Goal: Transaction & Acquisition: Download file/media

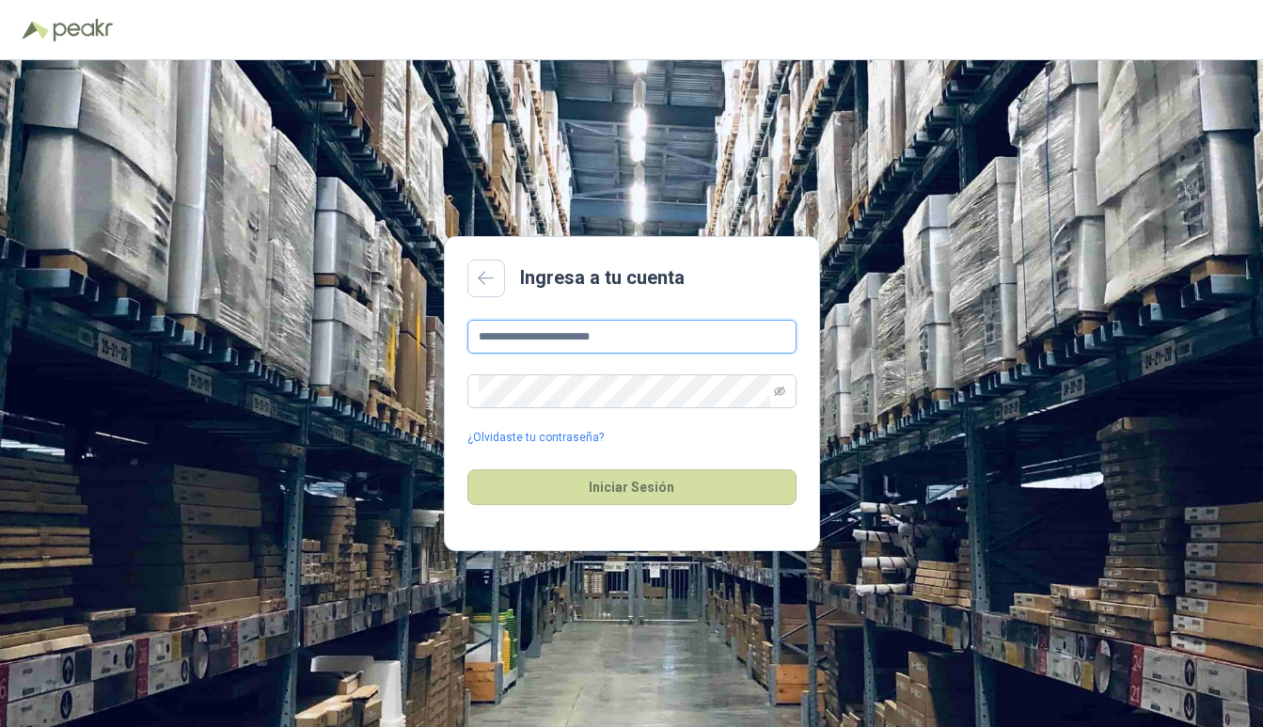
type input "**********"
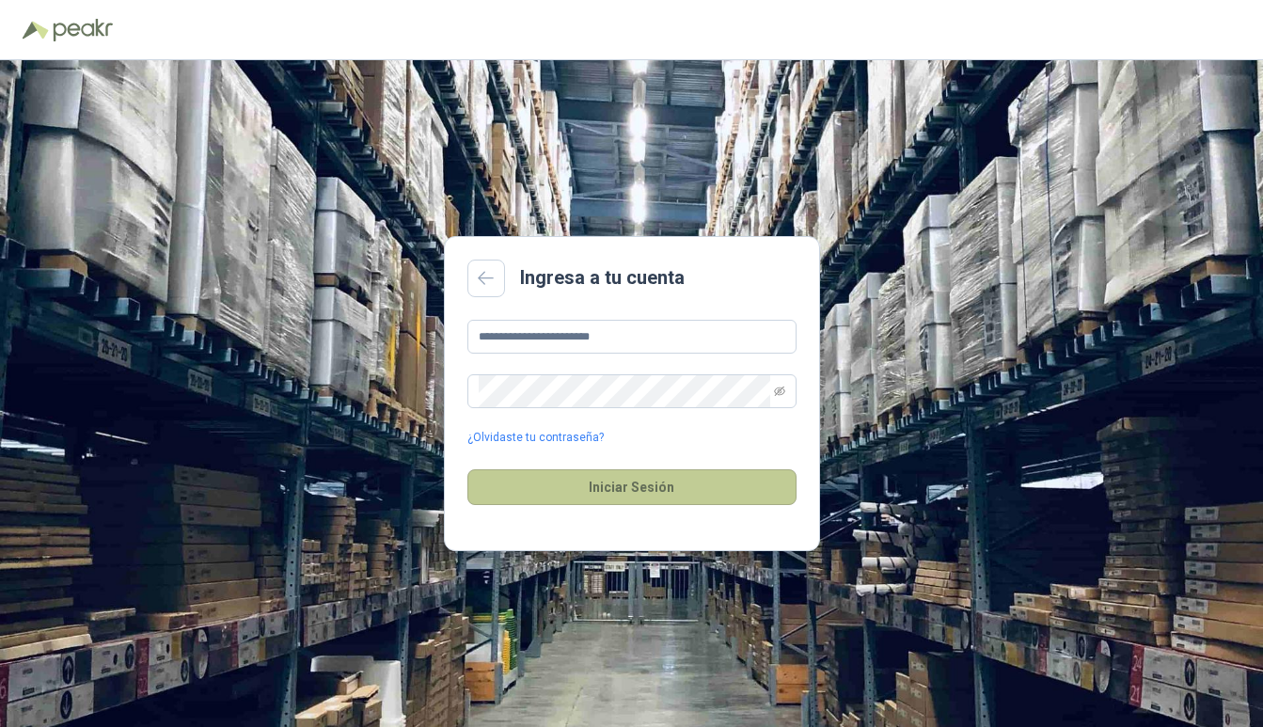
click at [561, 482] on button "Iniciar Sesión" at bounding box center [631, 487] width 329 height 36
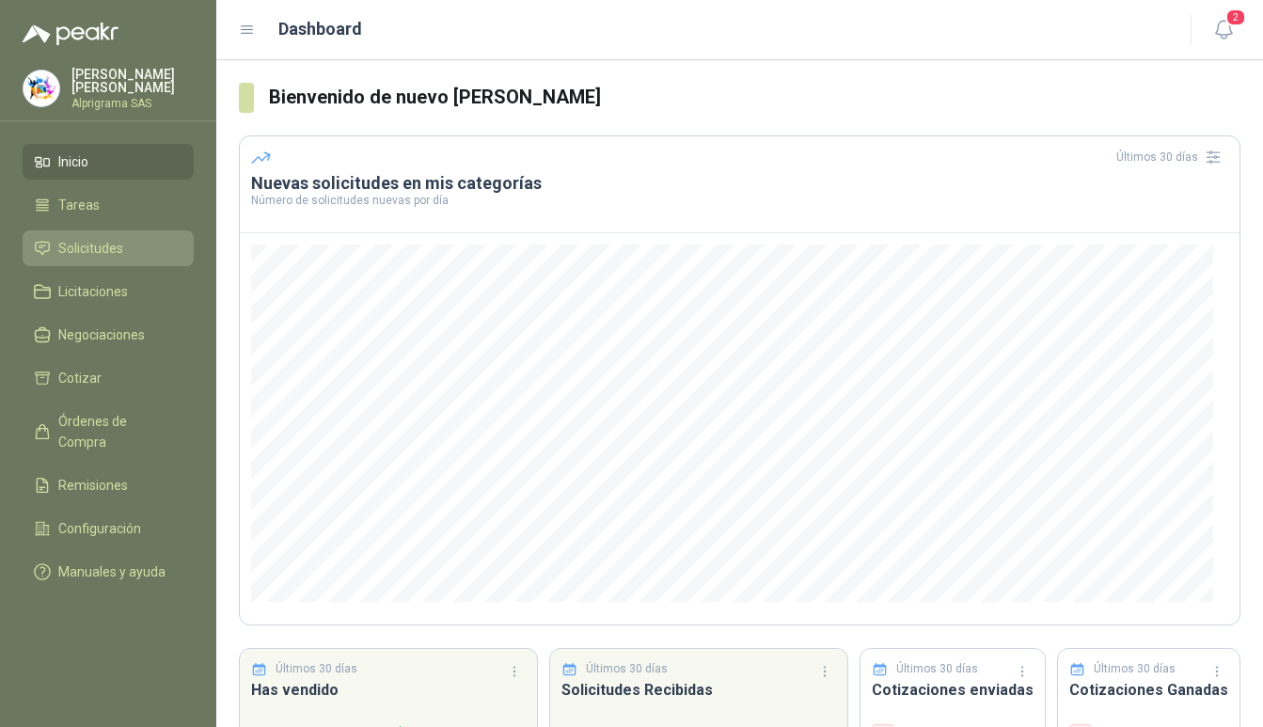
click at [106, 245] on span "Solicitudes" at bounding box center [90, 248] width 65 height 21
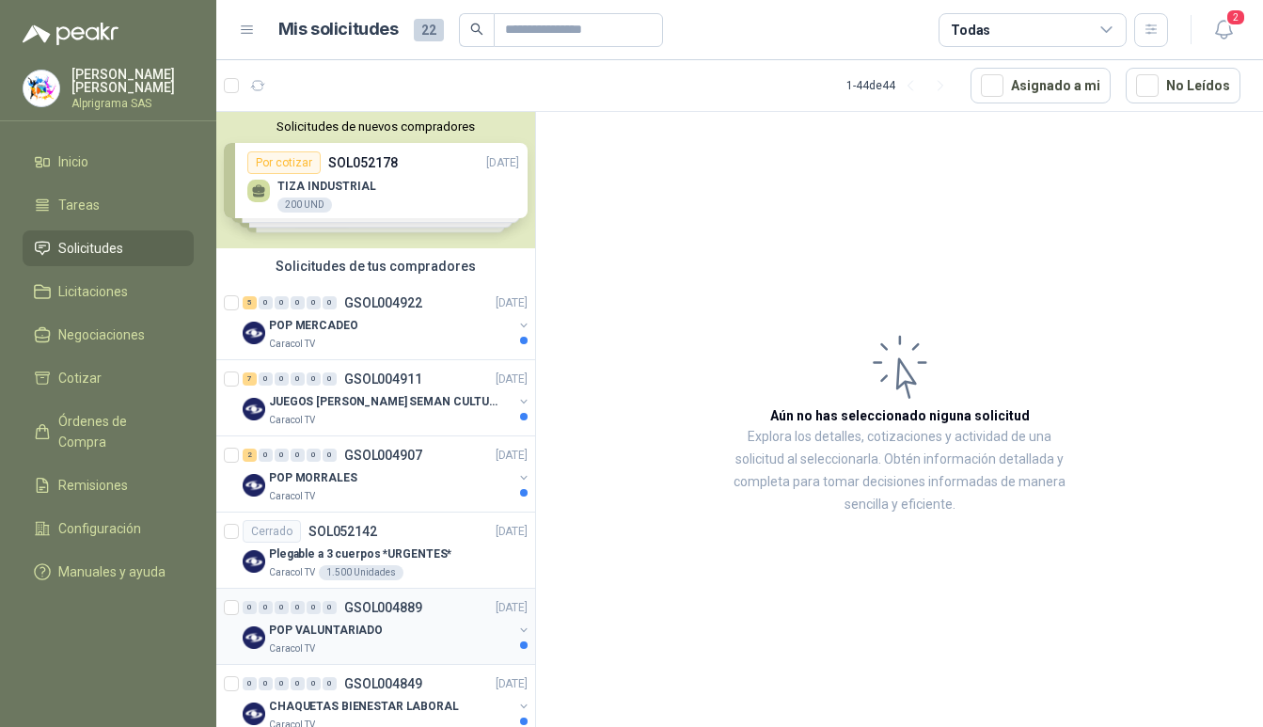
click at [385, 630] on div "POP VALUNTARIADO" at bounding box center [391, 630] width 244 height 23
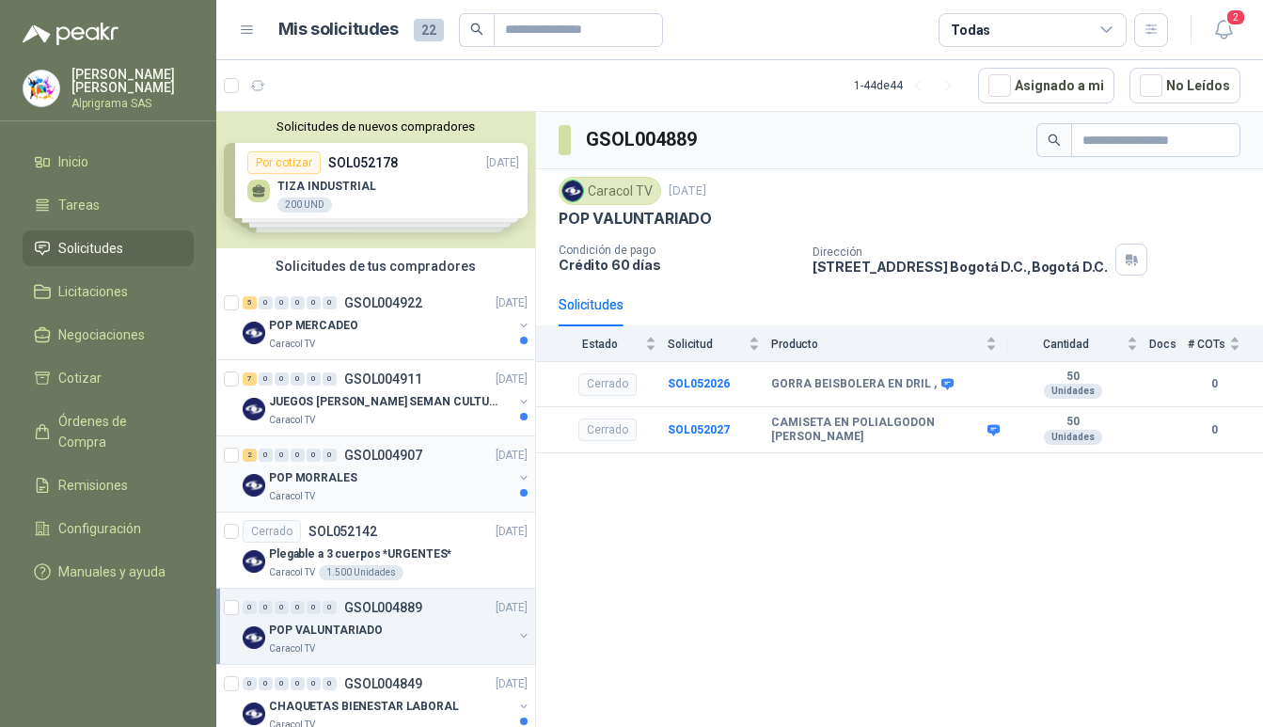
click at [388, 480] on div "POP MORRALES" at bounding box center [391, 477] width 244 height 23
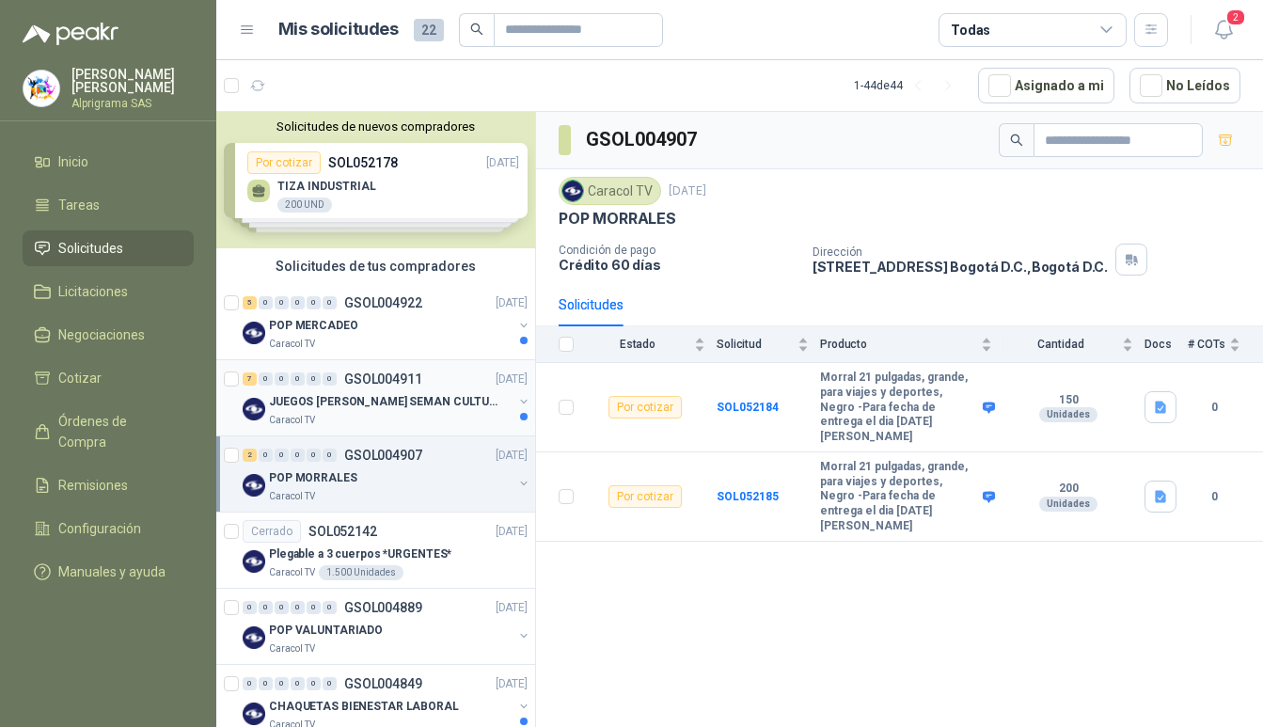
click at [400, 405] on p "JUEGOS [PERSON_NAME] SEMAN CULTURAL" at bounding box center [386, 402] width 234 height 18
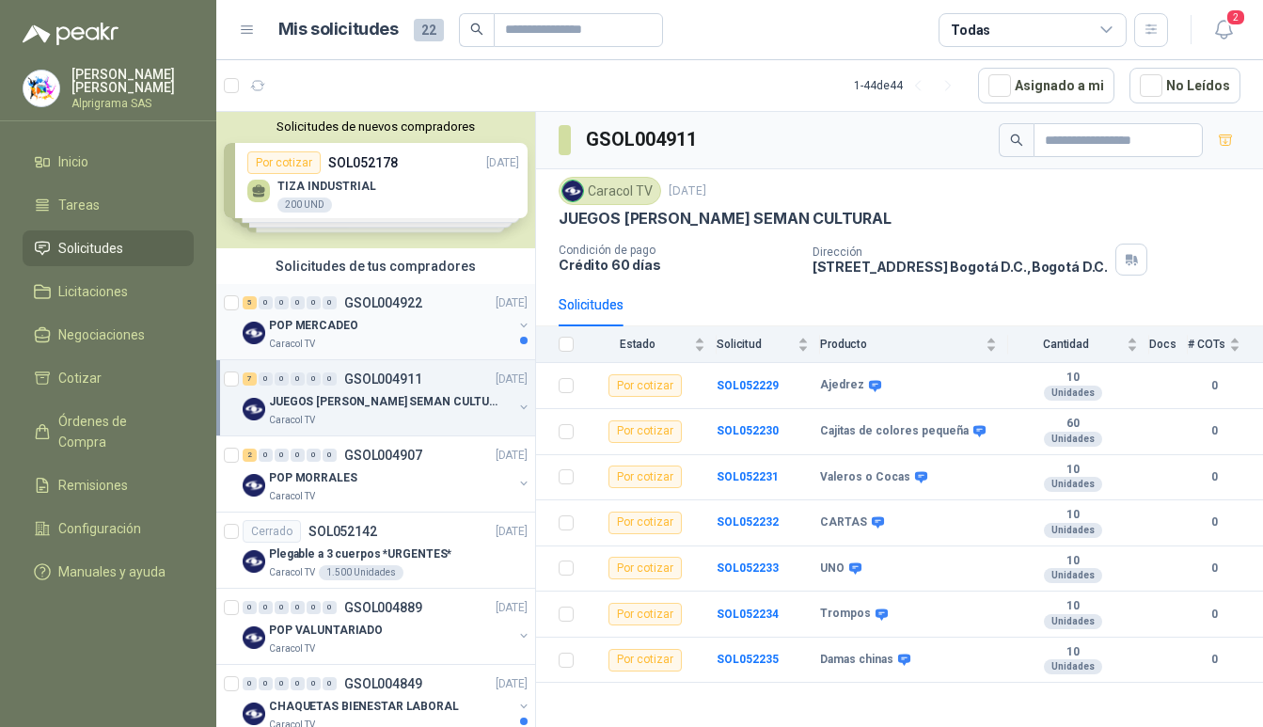
click at [402, 332] on div "POP MERCADEO" at bounding box center [391, 325] width 244 height 23
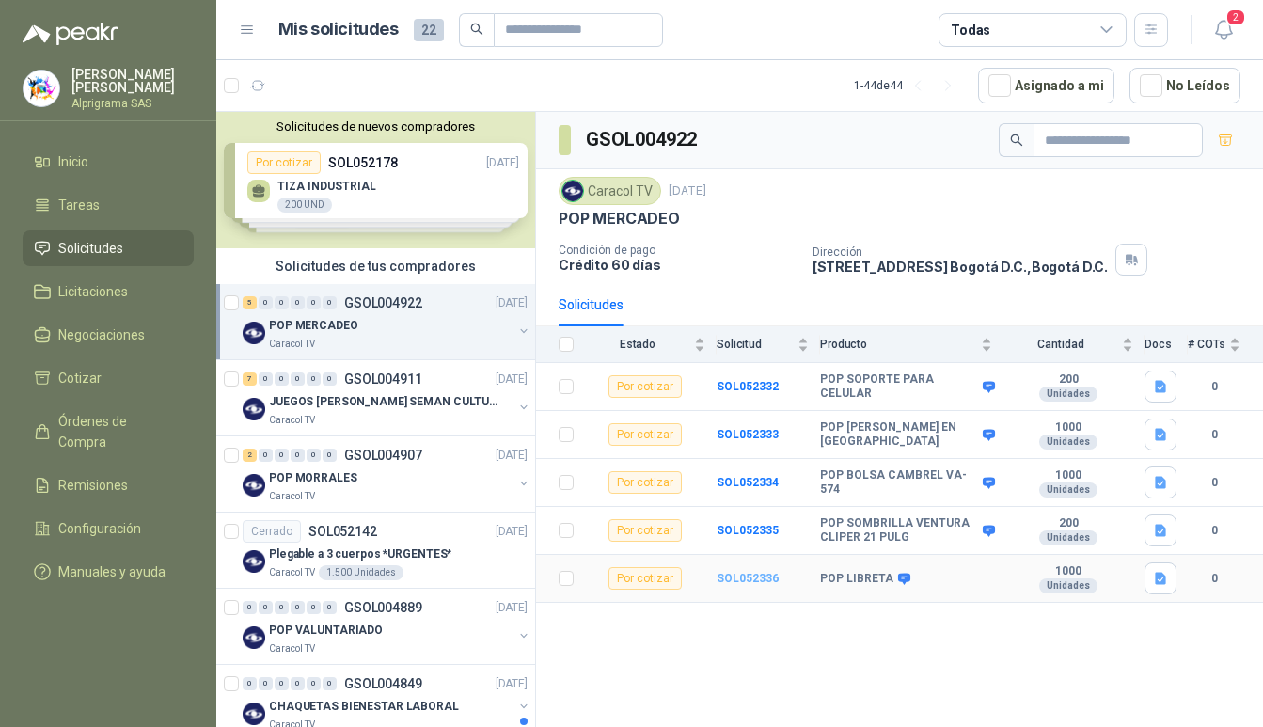
click at [750, 577] on b "SOL052336" at bounding box center [748, 578] width 62 height 13
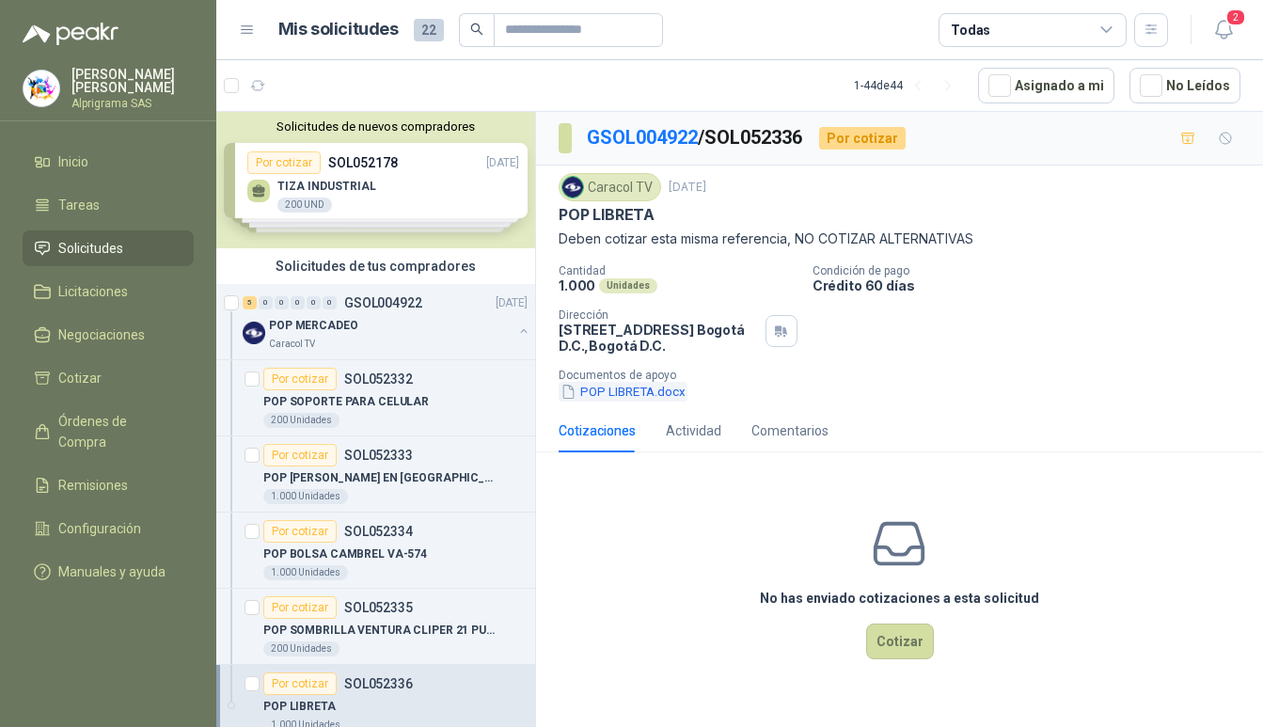
click at [612, 383] on button "POP LIBRETA.docx" at bounding box center [623, 392] width 129 height 20
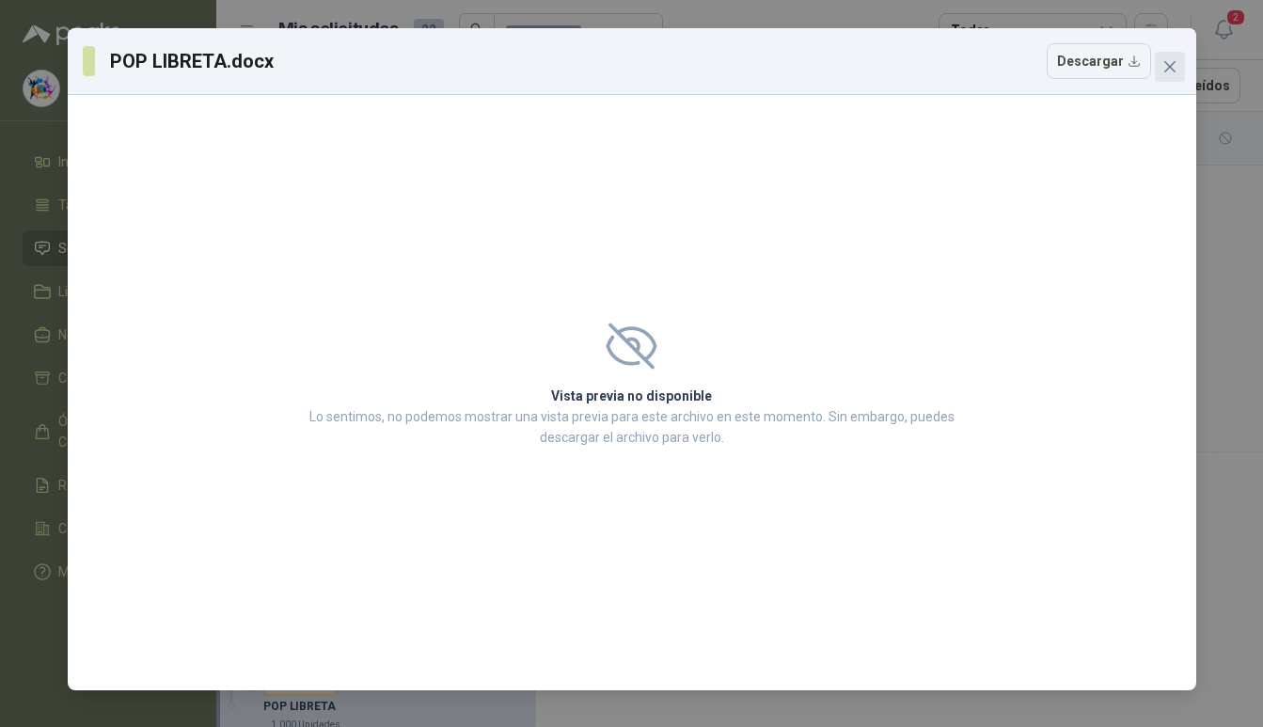
click at [1166, 69] on icon "close" at bounding box center [1169, 66] width 15 height 15
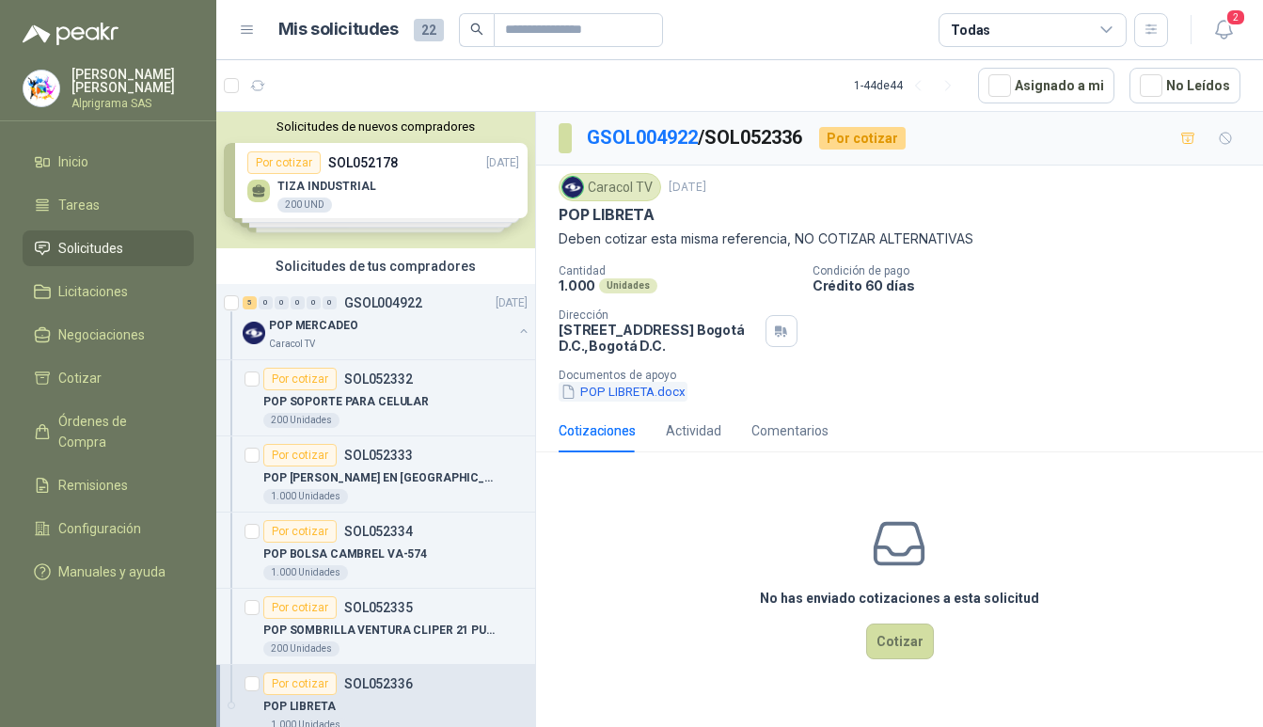
click at [572, 391] on icon "button" at bounding box center [569, 392] width 16 height 16
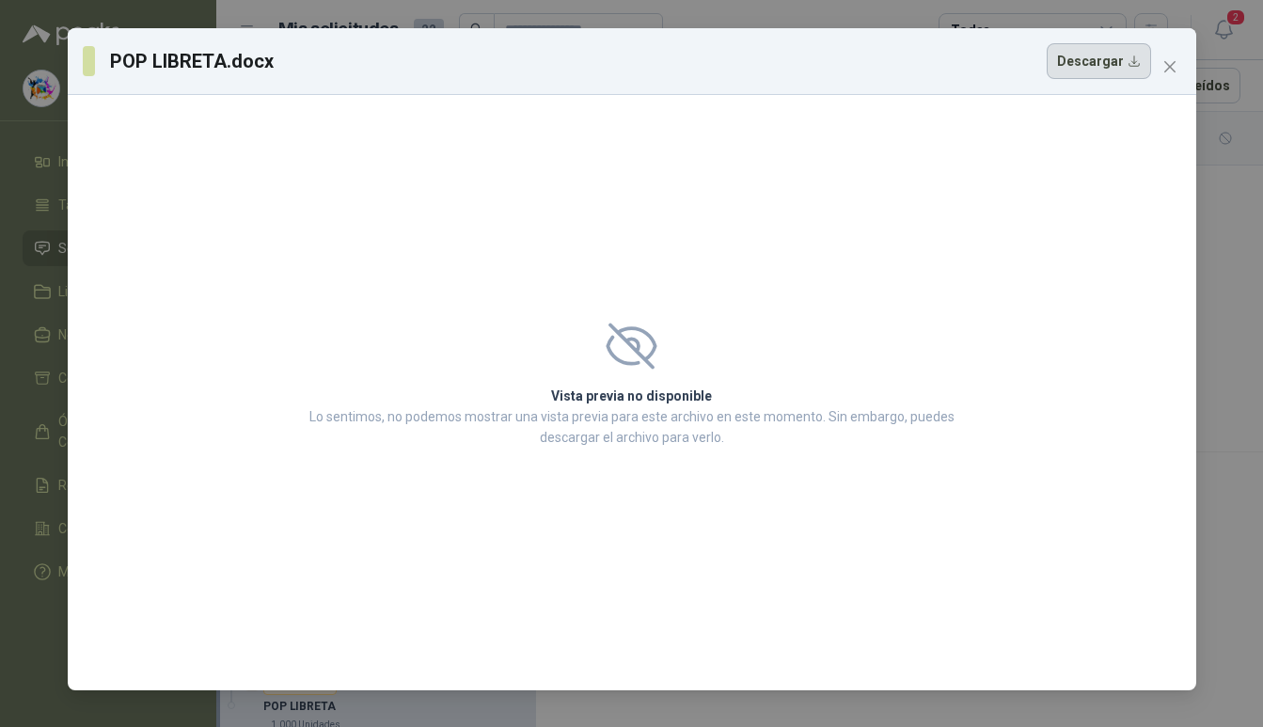
click at [1128, 71] on button "Descargar" at bounding box center [1099, 61] width 104 height 36
click at [1165, 70] on icon "close" at bounding box center [1169, 66] width 15 height 15
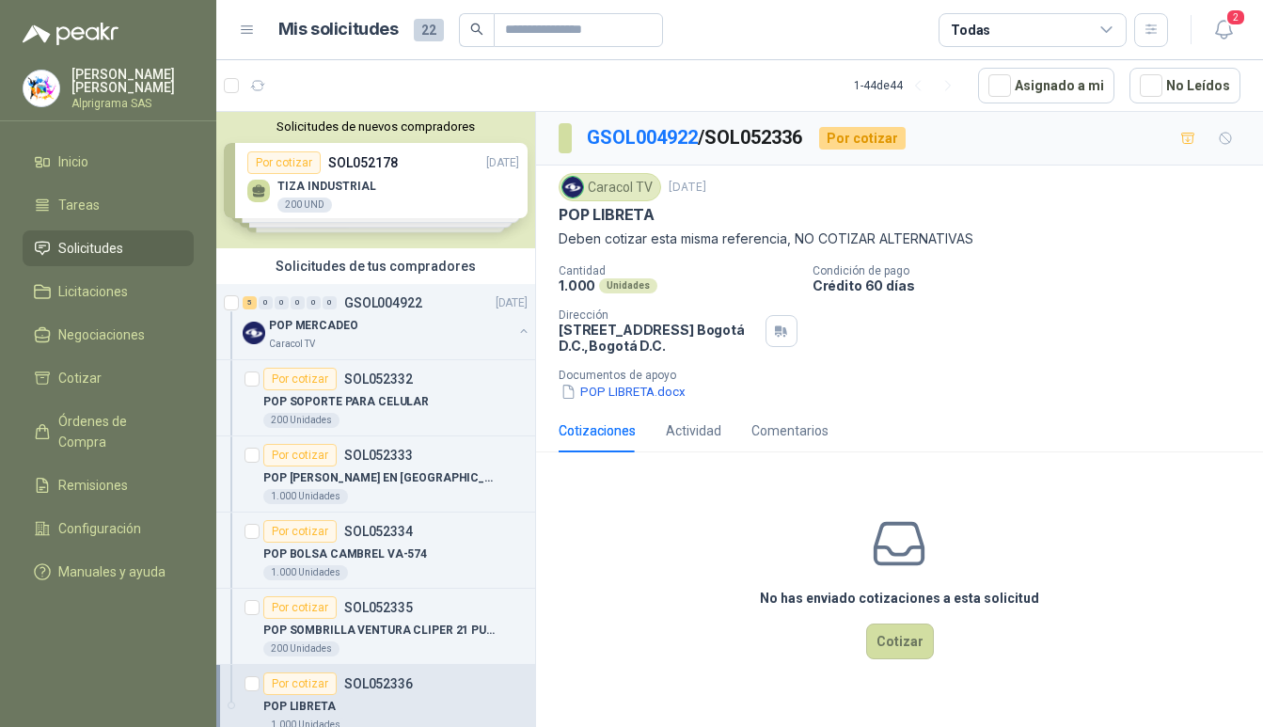
click at [153, 238] on li "Solicitudes" at bounding box center [108, 248] width 149 height 21
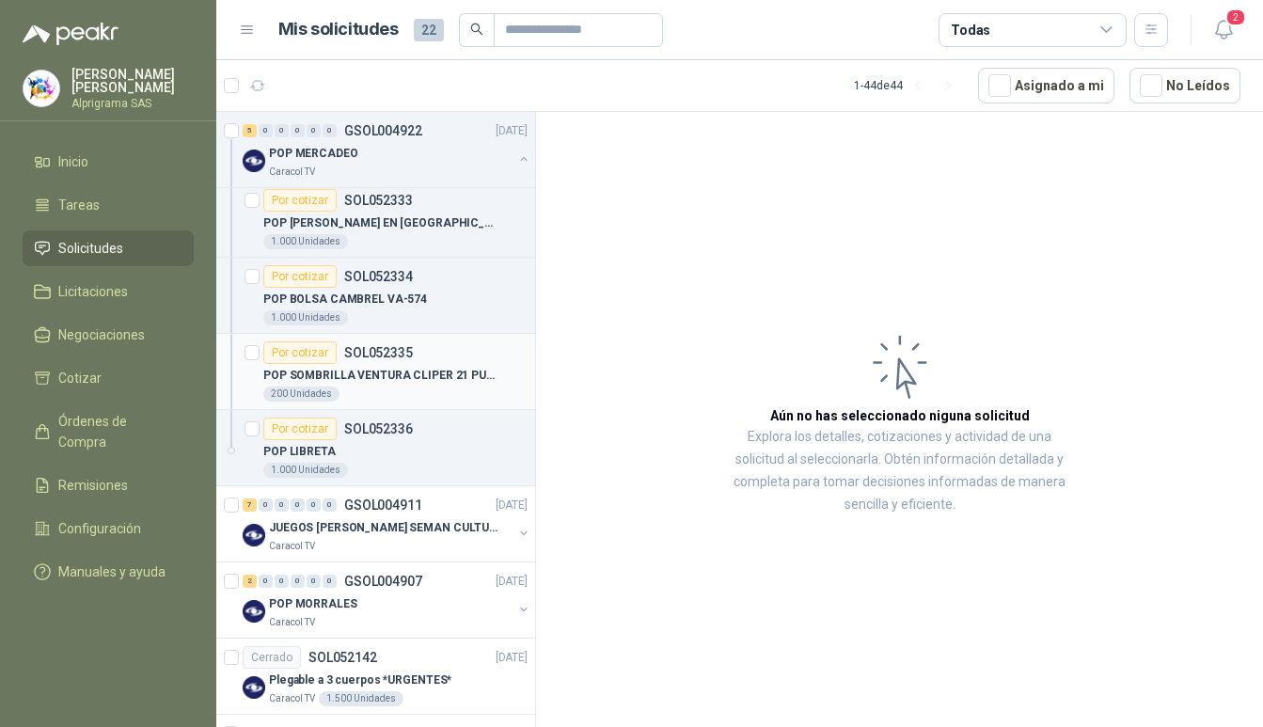
scroll to position [271, 0]
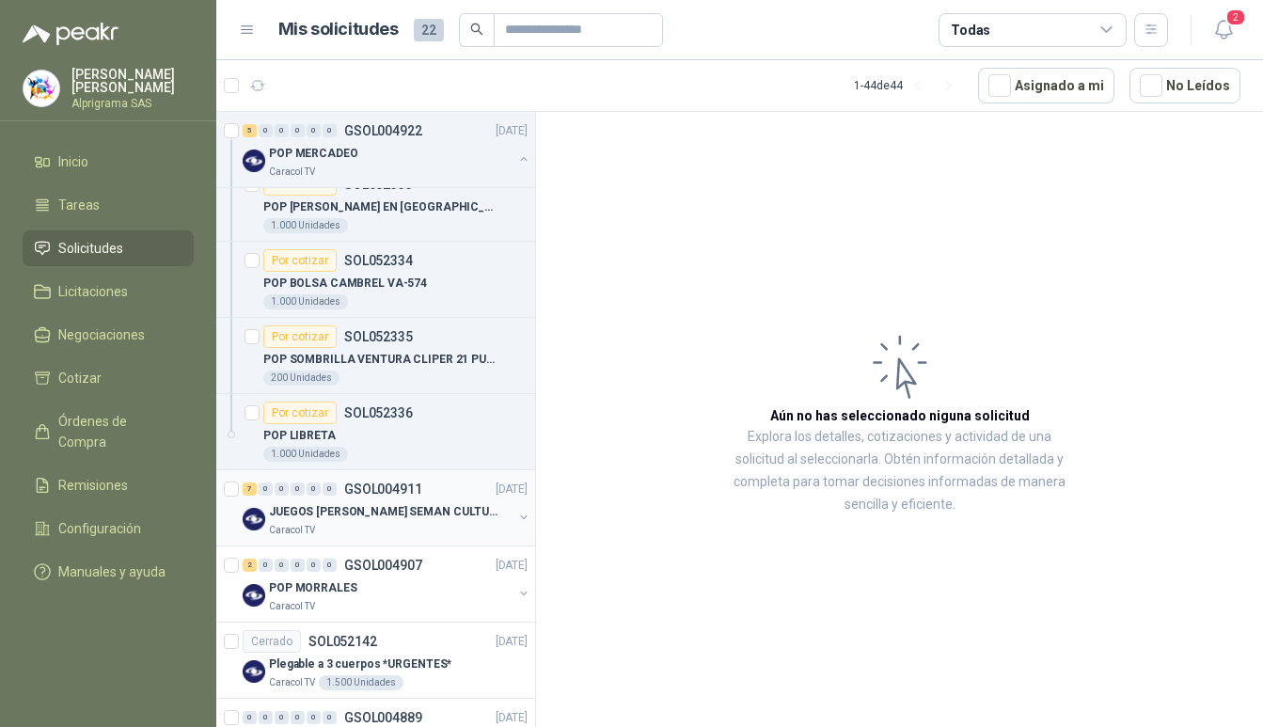
click at [405, 511] on p "JUEGOS [PERSON_NAME] SEMAN CULTURAL" at bounding box center [386, 512] width 234 height 18
